Goal: Complete application form

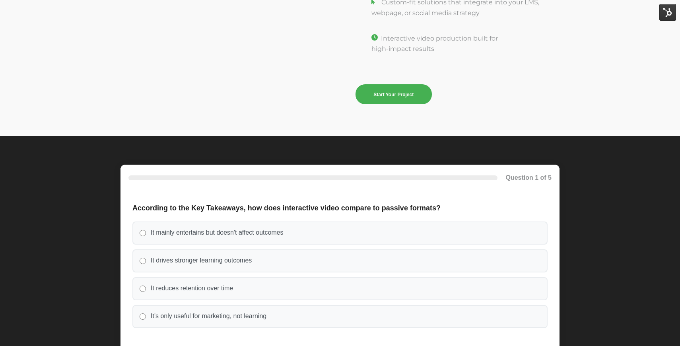
scroll to position [2794, 0]
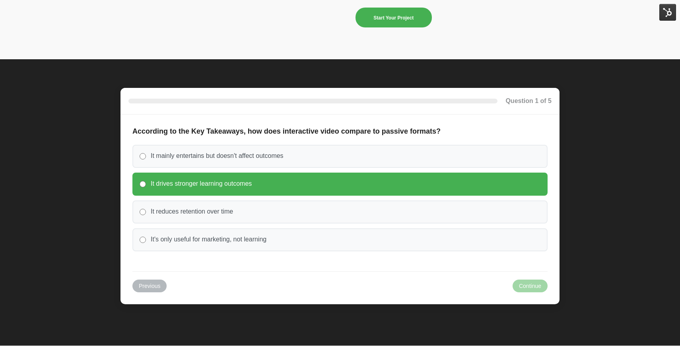
click at [405, 185] on label "It drives stronger learning outcomes" at bounding box center [339, 183] width 415 height 23
click at [146, 185] on input "It drives stronger learning outcomes" at bounding box center [143, 184] width 6 height 6
radio input "true"
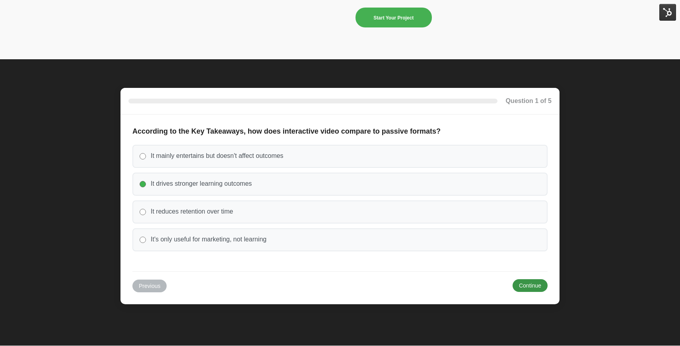
click at [533, 288] on button "Continue" at bounding box center [529, 285] width 35 height 13
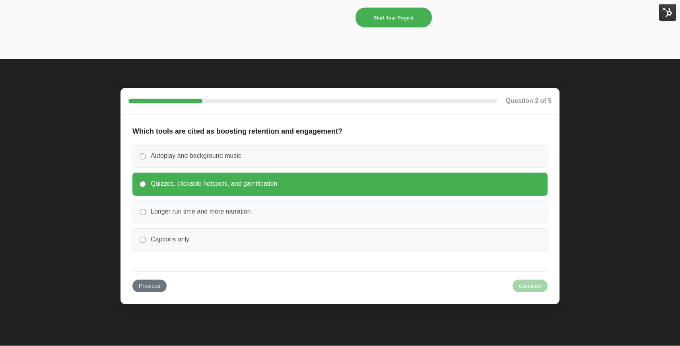
click at [481, 189] on label "Quizzes, clickable hotspots, and gamification" at bounding box center [339, 183] width 415 height 23
click at [146, 187] on input "Quizzes, clickable hotspots, and gamification" at bounding box center [143, 184] width 6 height 6
radio input "true"
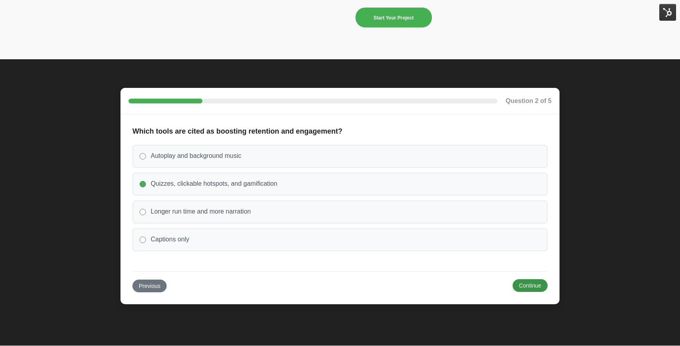
click at [537, 290] on button "Continue" at bounding box center [529, 285] width 35 height 13
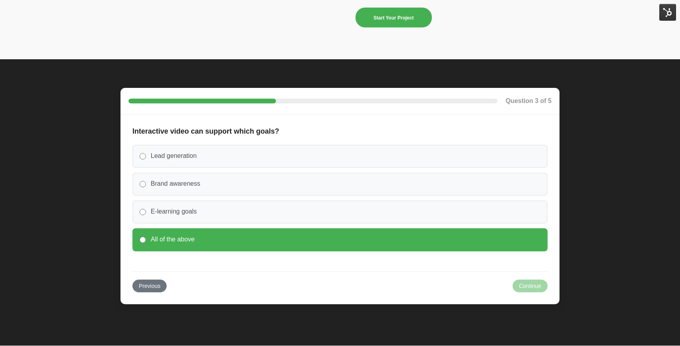
click at [508, 243] on label "All of the above" at bounding box center [339, 239] width 415 height 23
click at [146, 243] on input "All of the above" at bounding box center [143, 239] width 6 height 6
radio input "true"
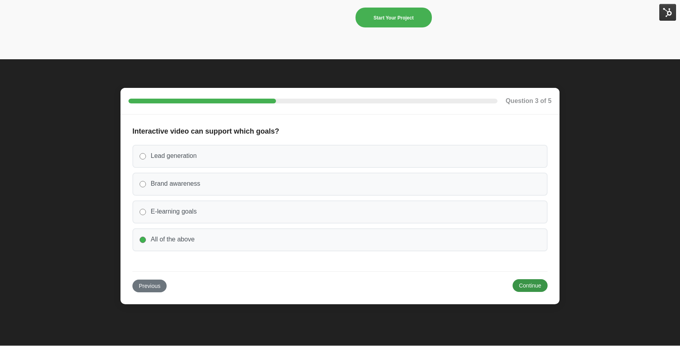
click at [537, 284] on button "Continue" at bounding box center [529, 285] width 35 height 13
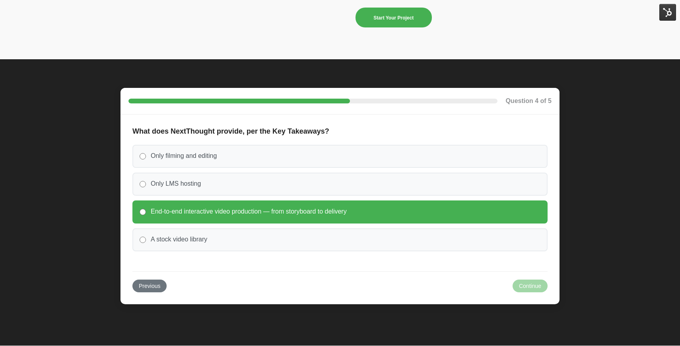
click at [500, 210] on label "End-to-end interactive video production — from storyboard to delivery" at bounding box center [339, 211] width 415 height 23
click at [146, 210] on input "End-to-end interactive video production — from storyboard to delivery" at bounding box center [143, 212] width 6 height 6
radio input "true"
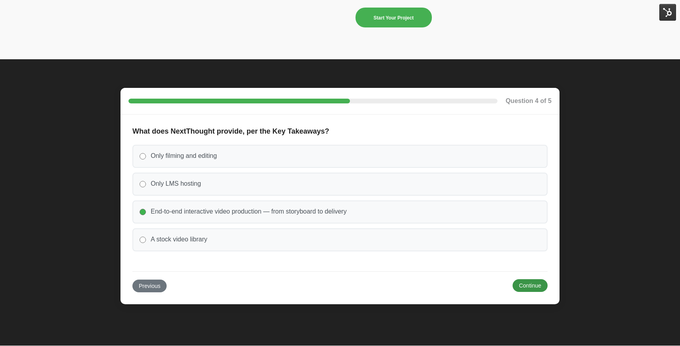
click at [529, 289] on button "Continue" at bounding box center [529, 285] width 35 height 13
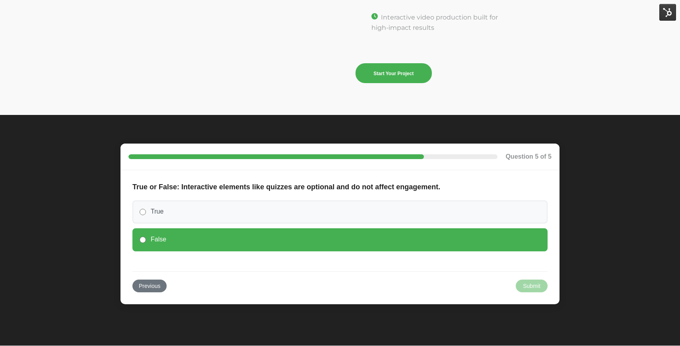
click at [411, 250] on label "False" at bounding box center [339, 239] width 415 height 23
click at [146, 243] on input "False" at bounding box center [143, 239] width 6 height 6
radio input "true"
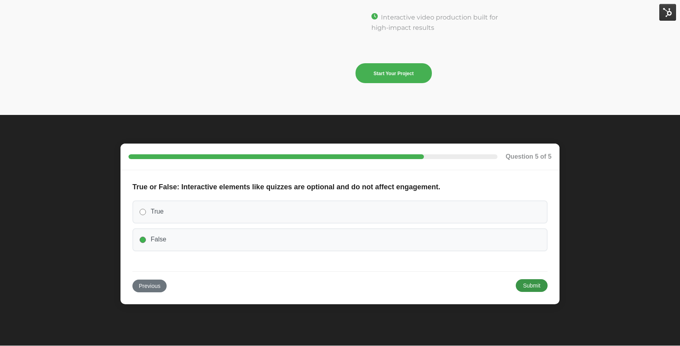
click at [539, 287] on button "Submit" at bounding box center [531, 285] width 32 height 13
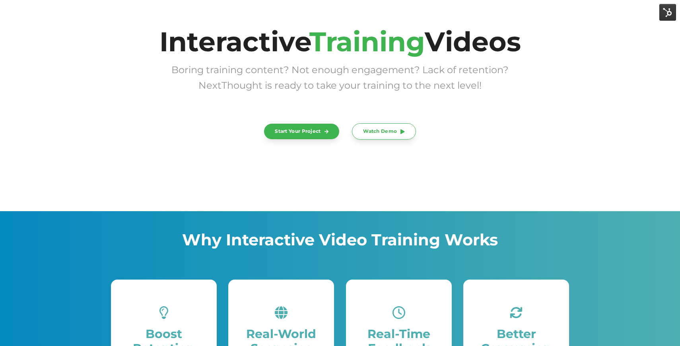
scroll to position [0, 0]
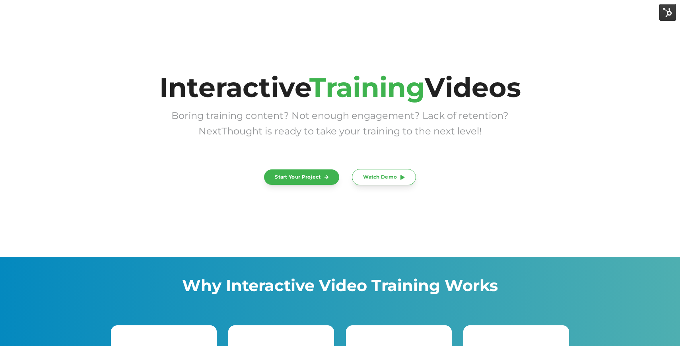
click at [165, 239] on div "Interactive Training Videos Boring training content? Not enough engagement? Lac…" at bounding box center [340, 128] width 680 height 256
click at [167, 238] on div "Interactive Training Videos Boring training content? Not enough engagement? Lac…" at bounding box center [340, 128] width 680 height 256
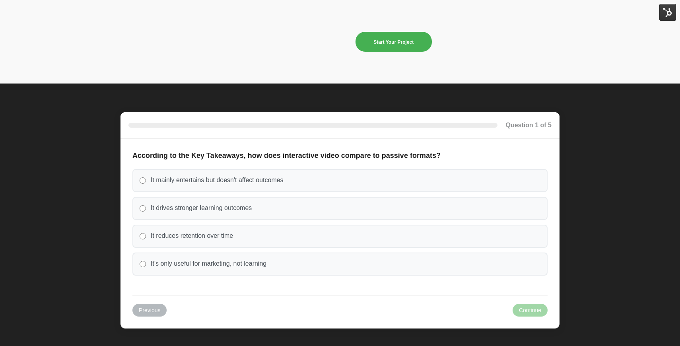
scroll to position [2840, 0]
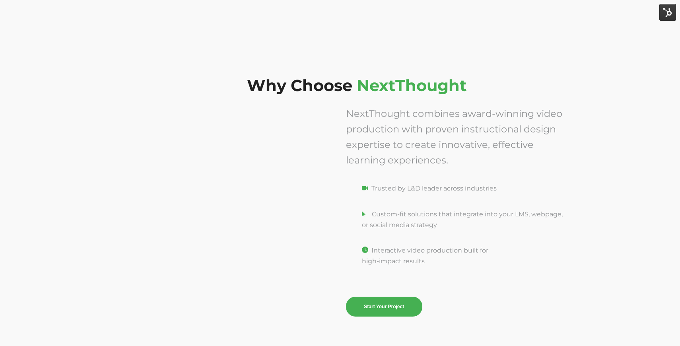
scroll to position [2600, 0]
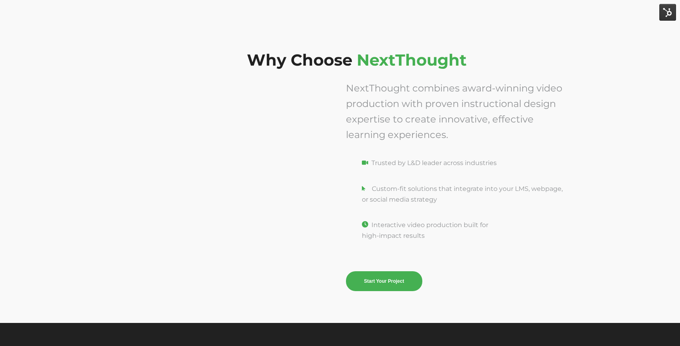
click at [314, 107] on div at bounding box center [222, 185] width 223 height 210
click at [355, 89] on span "NextThought combines award-winning video production with proven instructional d…" at bounding box center [454, 111] width 216 height 58
click at [232, 79] on div "Why Choose NextThought" at bounding box center [340, 46] width 680 height 93
click at [25, 60] on div "Why Choose NextThought" at bounding box center [340, 46] width 680 height 93
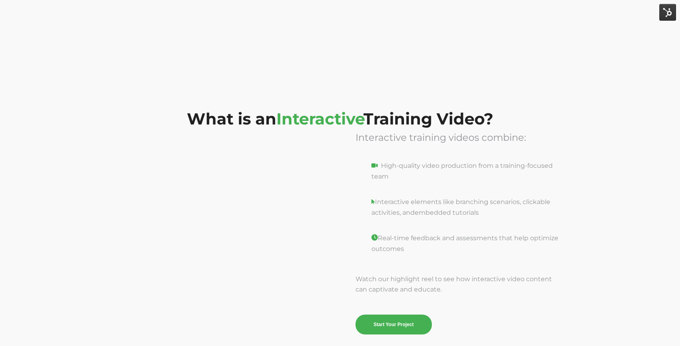
scroll to position [924, 0]
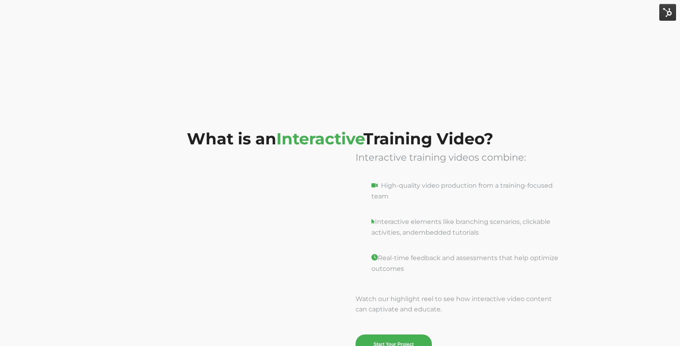
click at [309, 158] on div at bounding box center [222, 251] width 223 height 204
click at [401, 155] on span "Interactive training videos combine:" at bounding box center [440, 157] width 171 height 12
